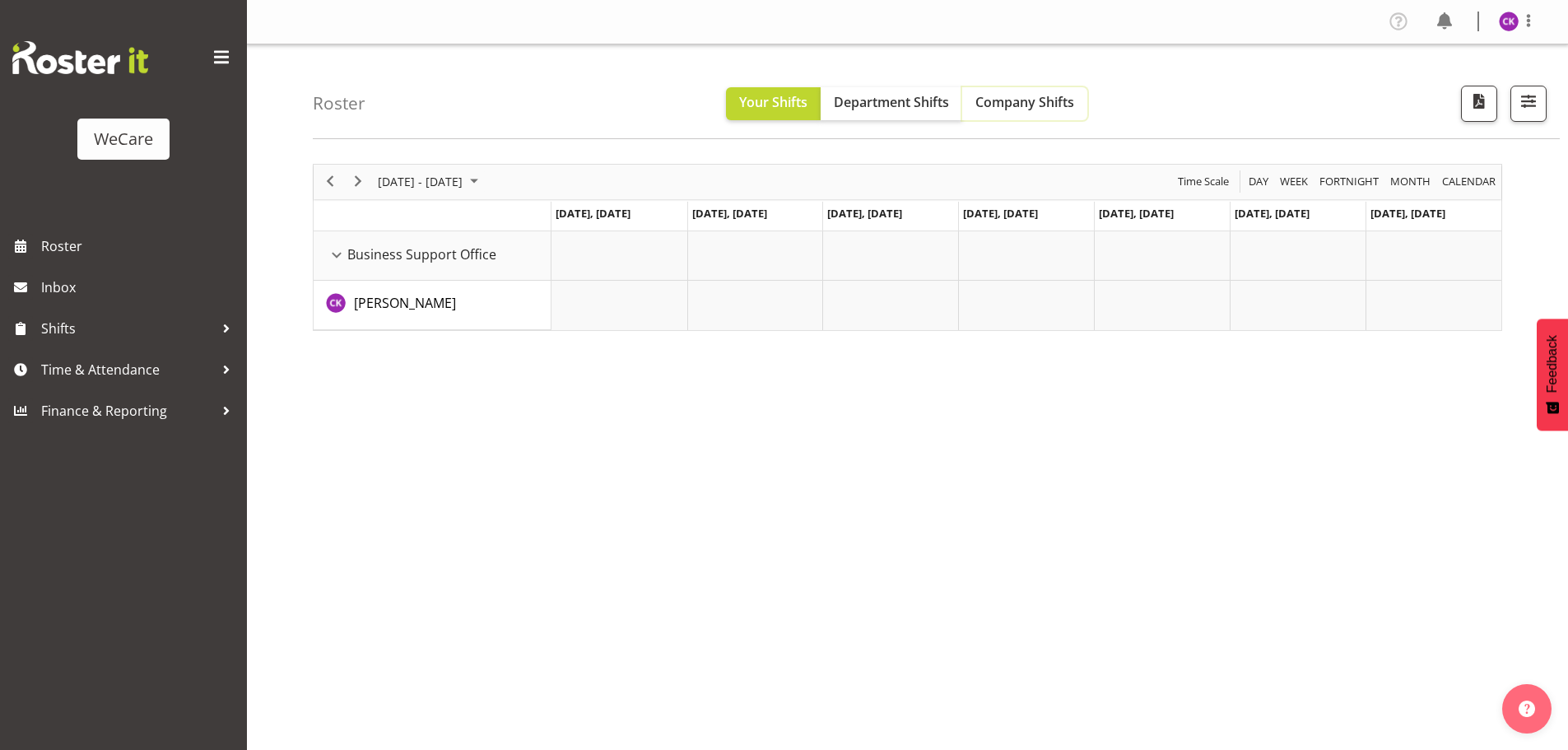
click at [1012, 104] on span "Company Shifts" at bounding box center [1025, 101] width 99 height 18
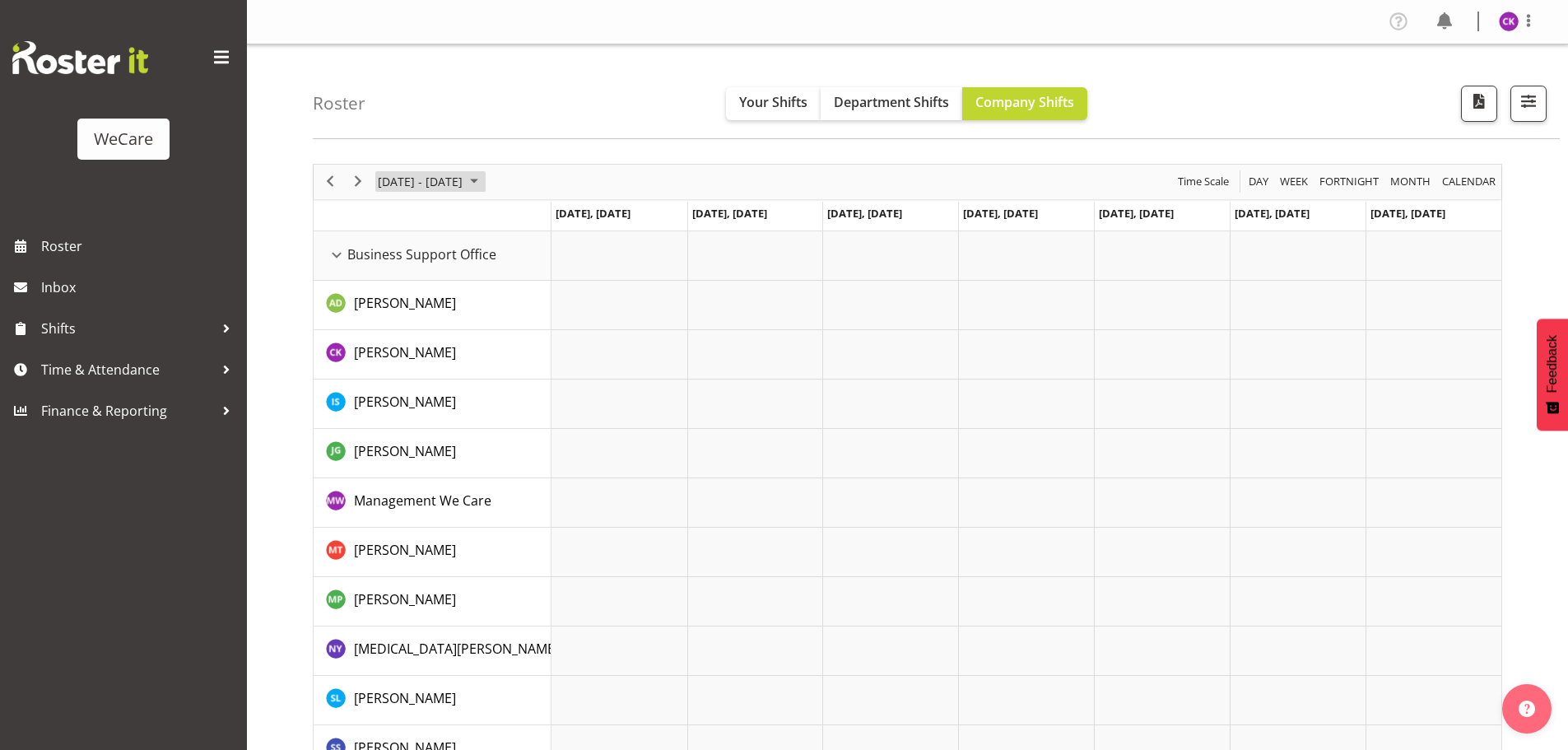
click at [461, 180] on span "[DATE] - [DATE]" at bounding box center [419, 181] width 88 height 21
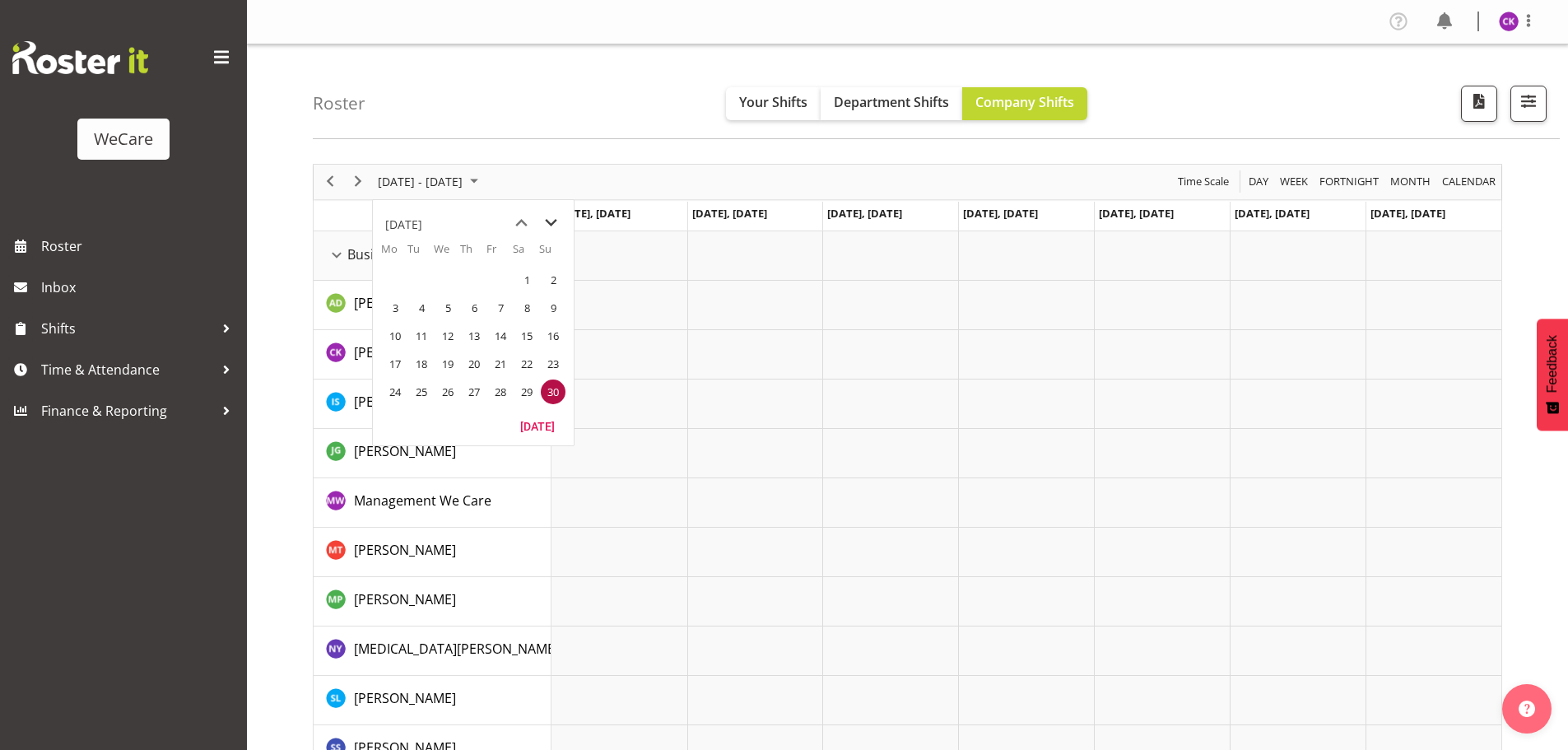
click at [540, 225] on span "next month" at bounding box center [551, 223] width 29 height 29
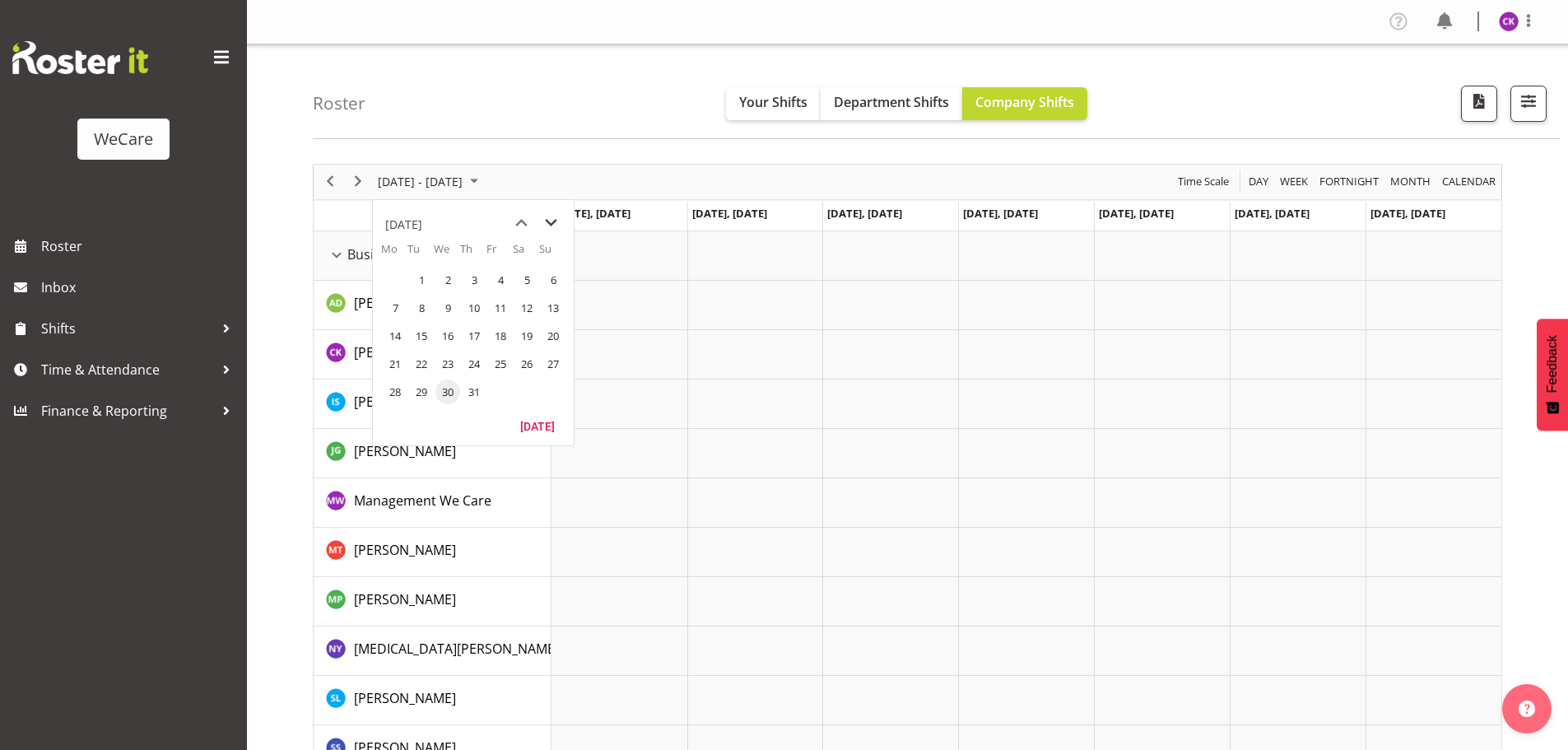
click at [540, 225] on span "next month" at bounding box center [551, 223] width 29 height 29
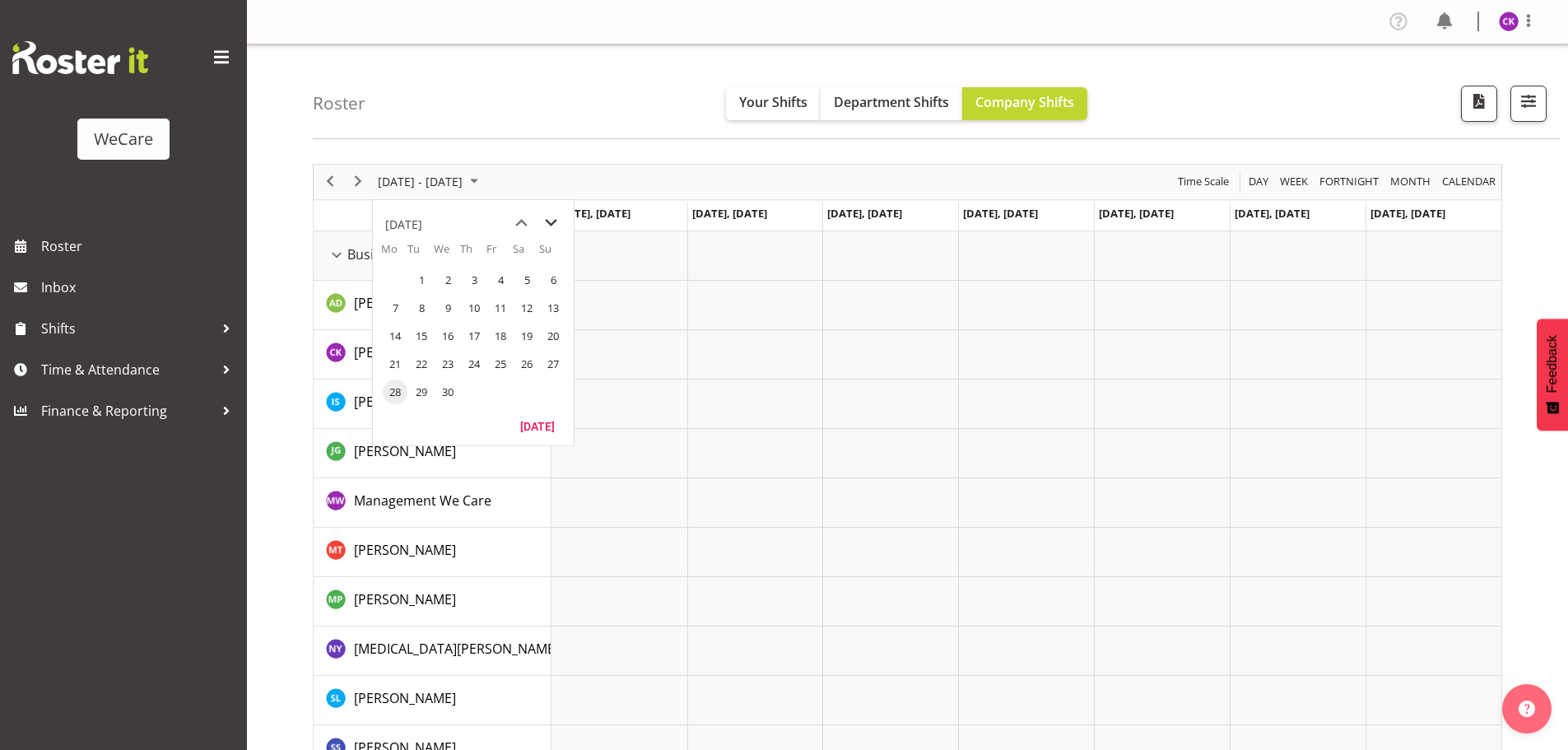
click at [540, 225] on span "next month" at bounding box center [551, 223] width 29 height 29
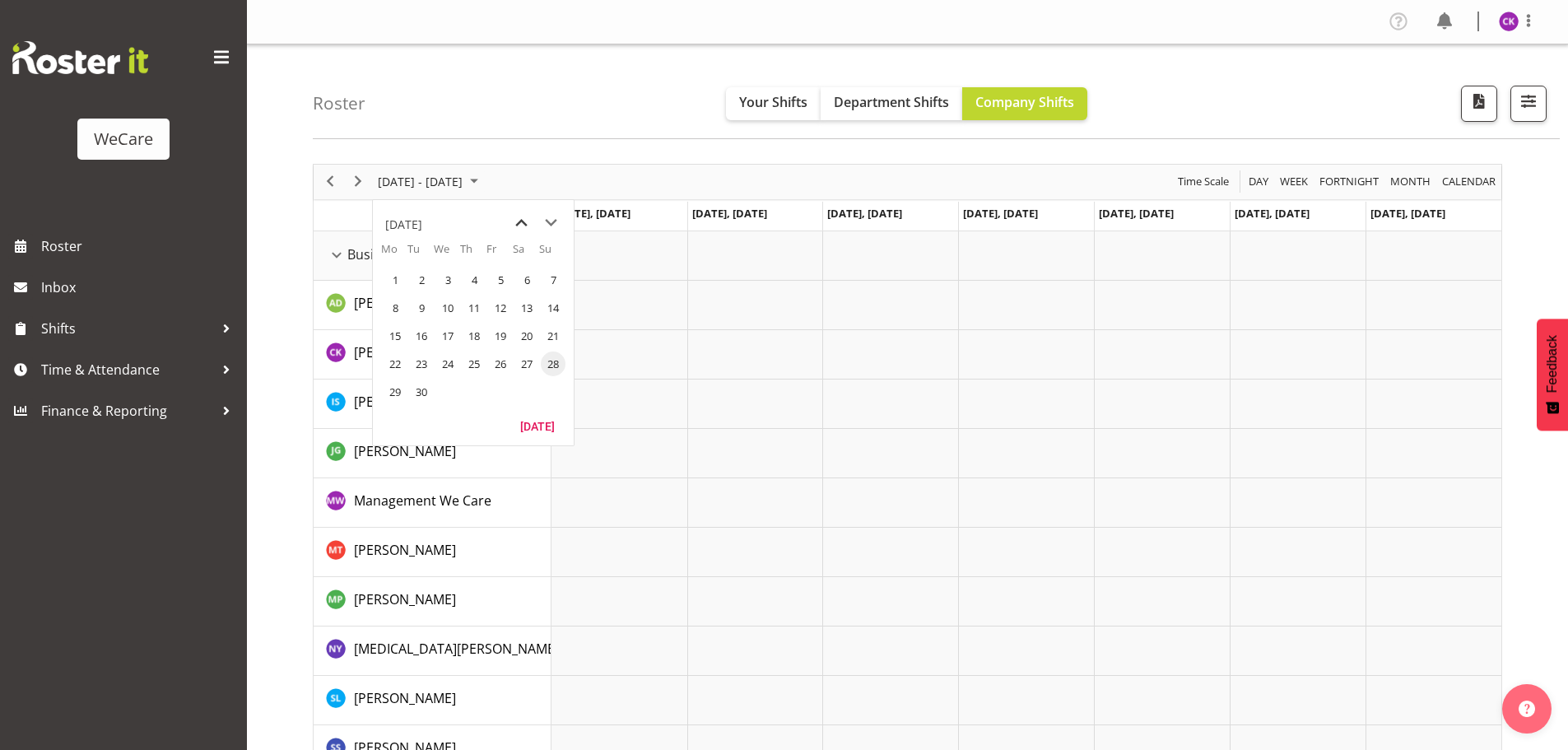
click at [518, 221] on span "previous month" at bounding box center [521, 223] width 29 height 29
click at [419, 336] on span "12" at bounding box center [421, 336] width 25 height 25
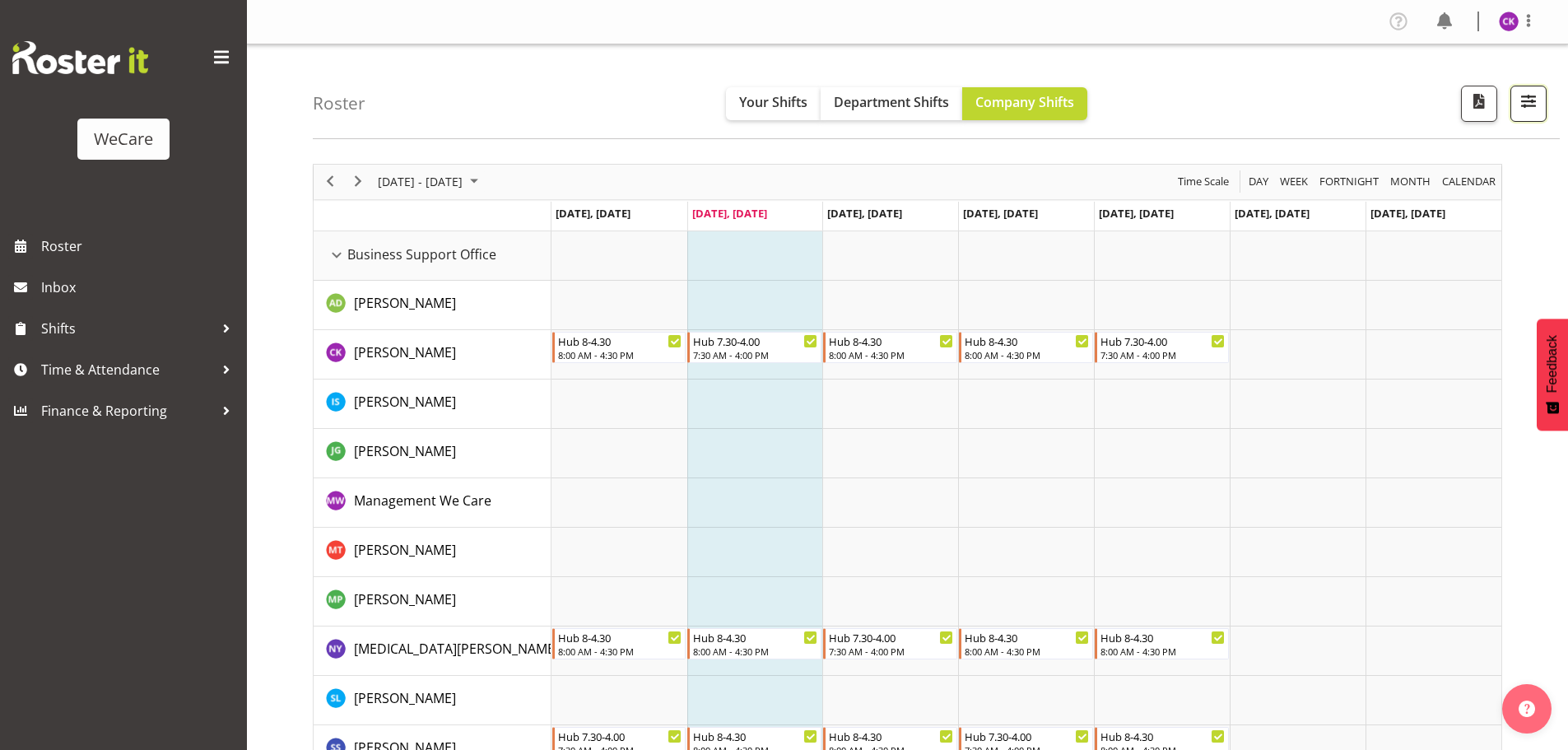
click at [1526, 99] on span "button" at bounding box center [1528, 101] width 22 height 22
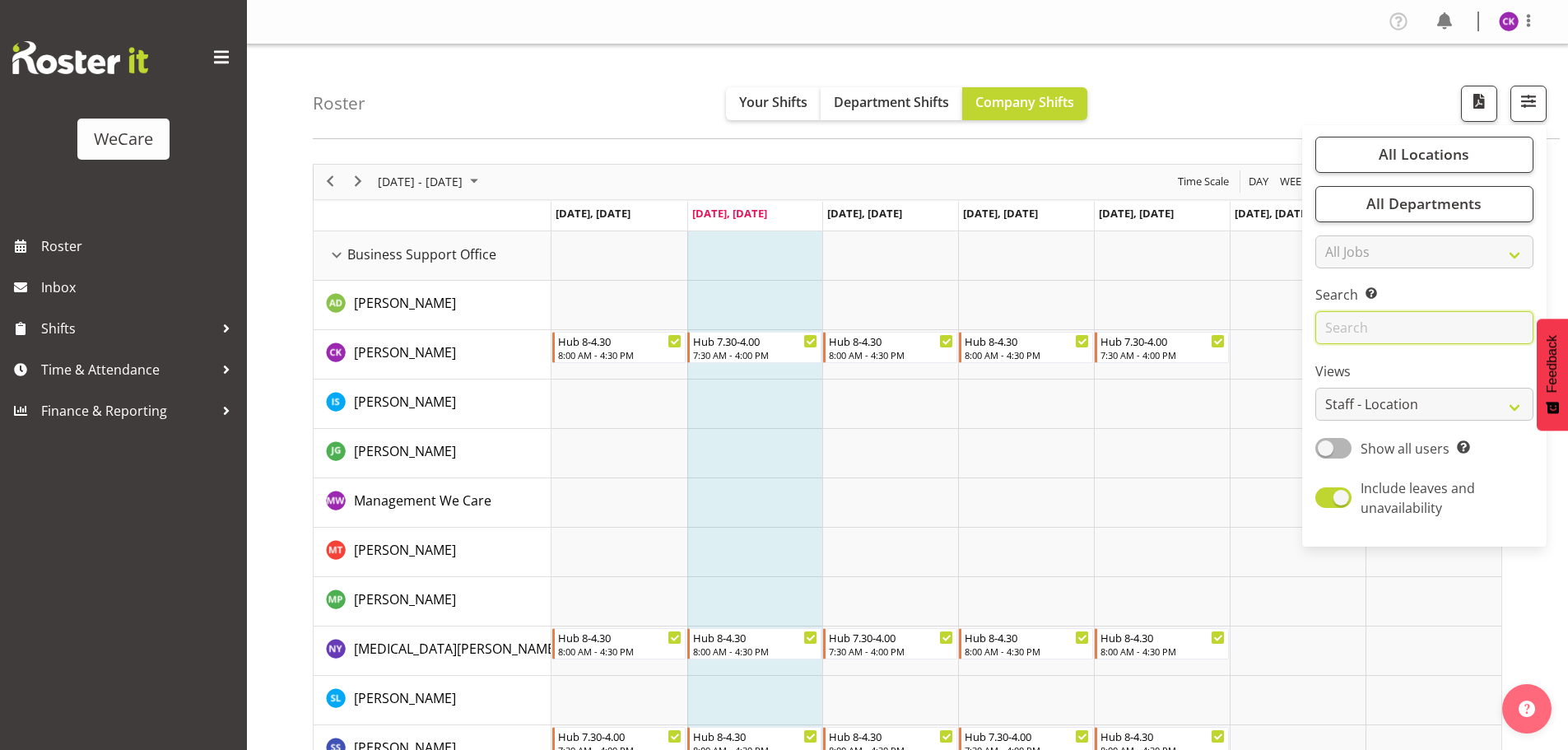
click at [1364, 329] on input "text" at bounding box center [1424, 327] width 218 height 33
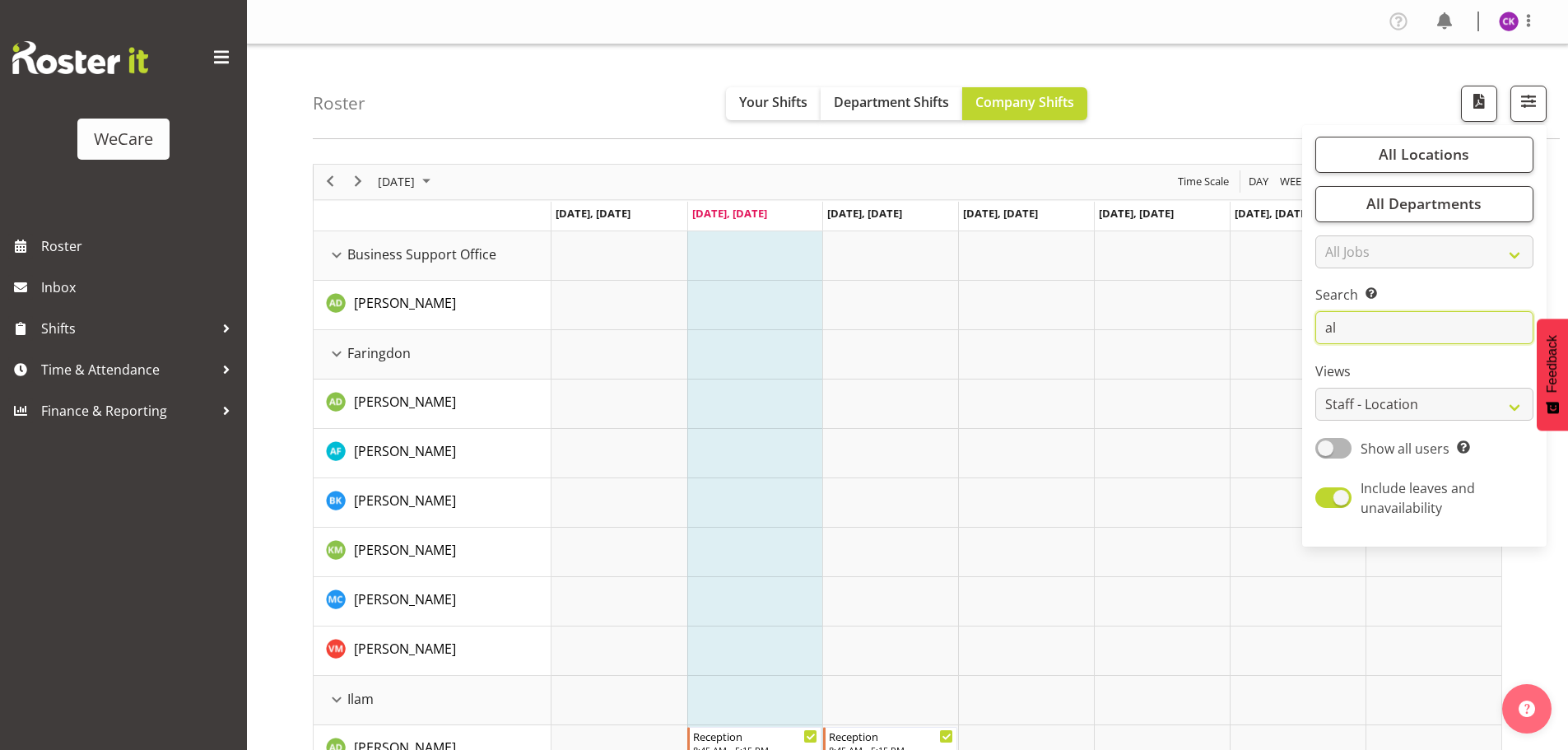
type input "a"
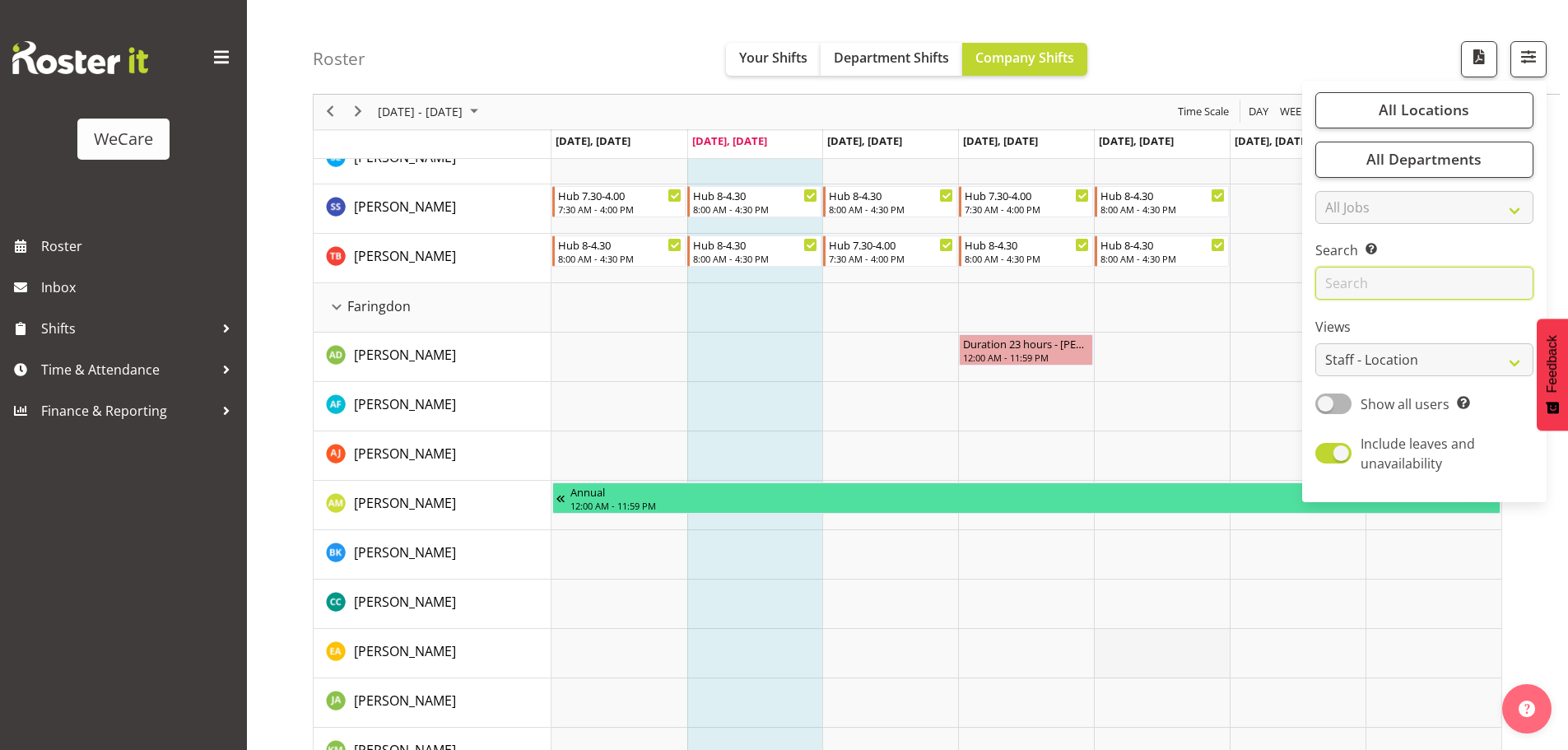
scroll to position [741, 0]
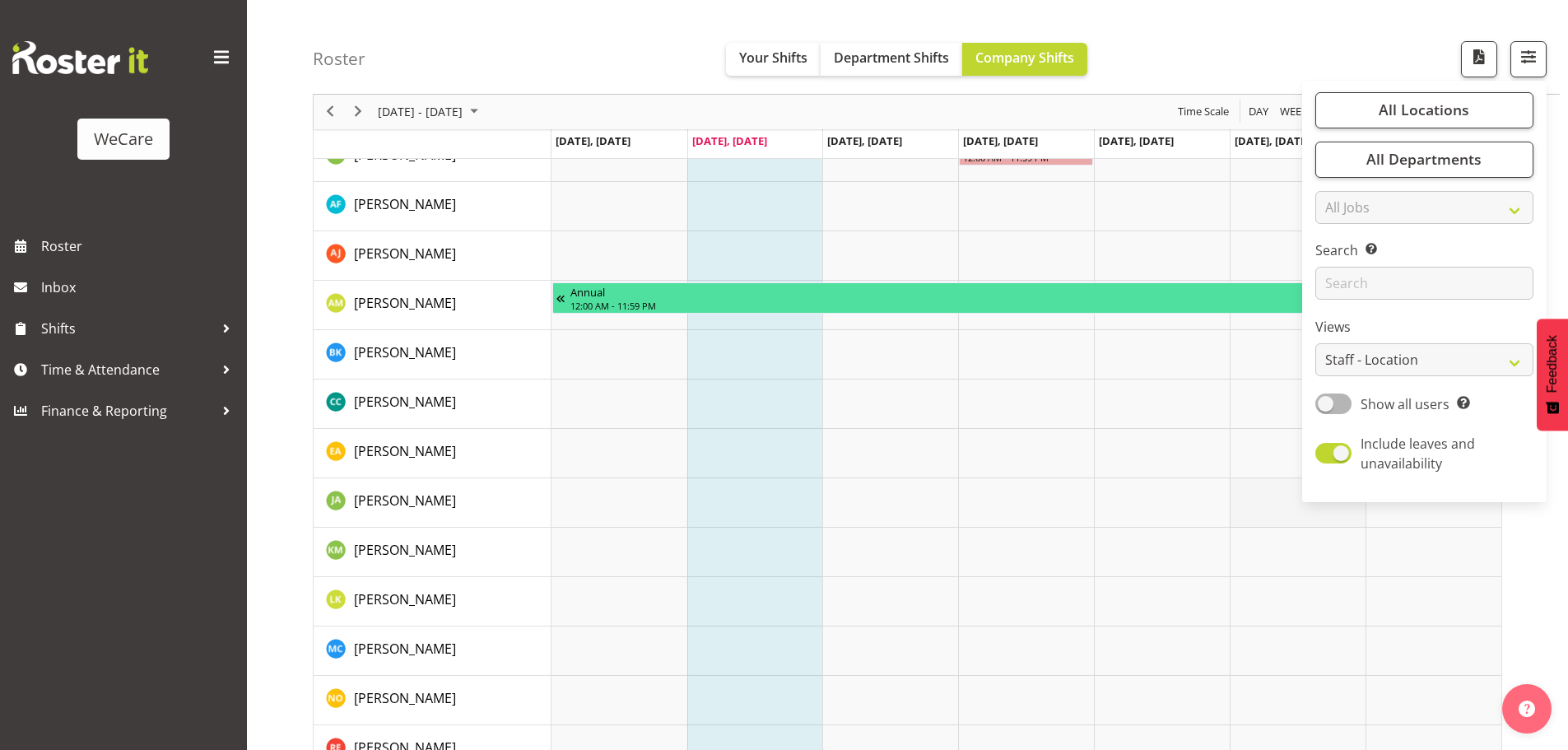
click at [1257, 503] on td "Timeline Week of August 12, 2025" at bounding box center [1298, 503] width 136 height 49
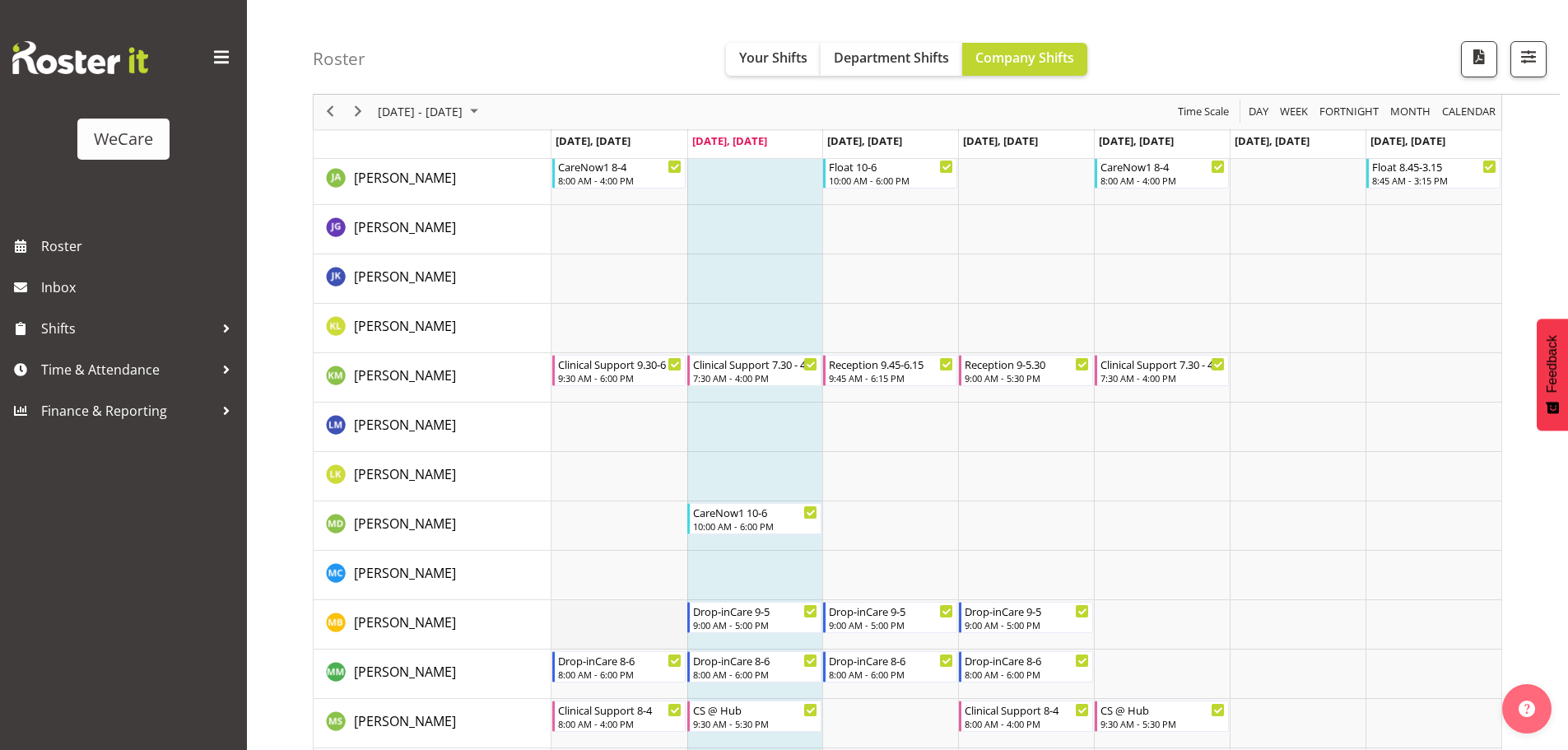
scroll to position [5552, 0]
